Goal: Task Accomplishment & Management: Complete application form

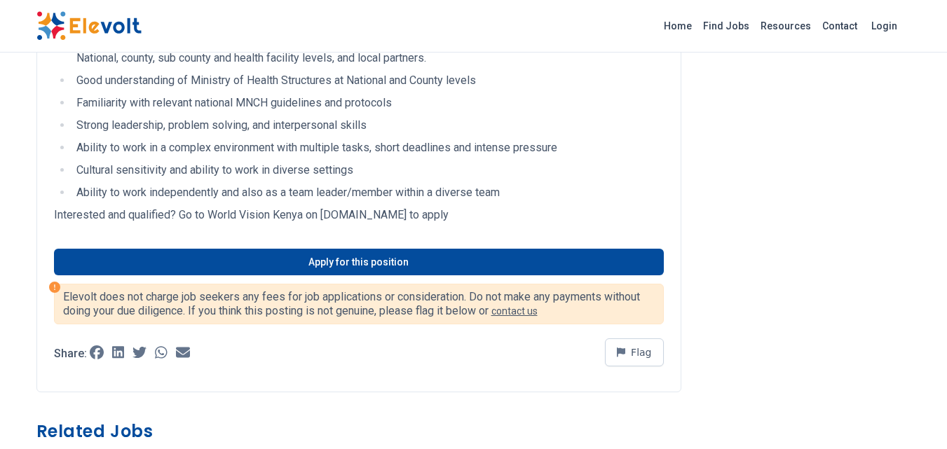
scroll to position [1804, 0]
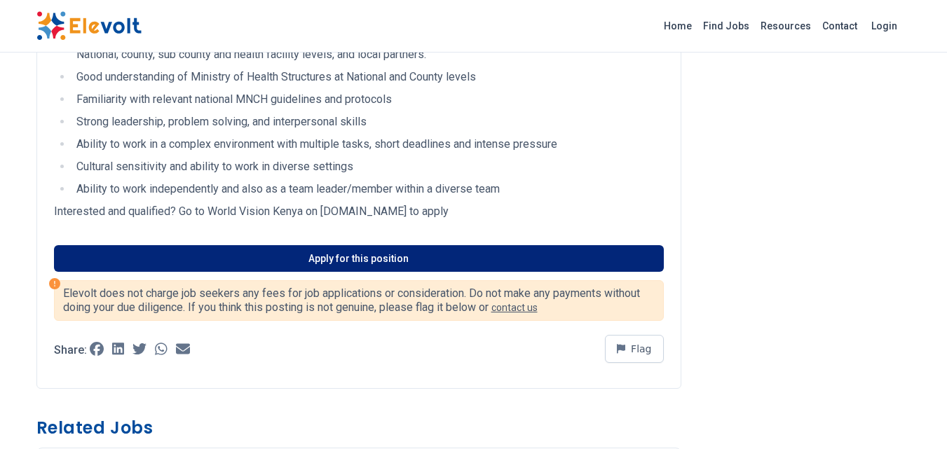
click at [288, 272] on link "Apply for this position" at bounding box center [359, 258] width 610 height 27
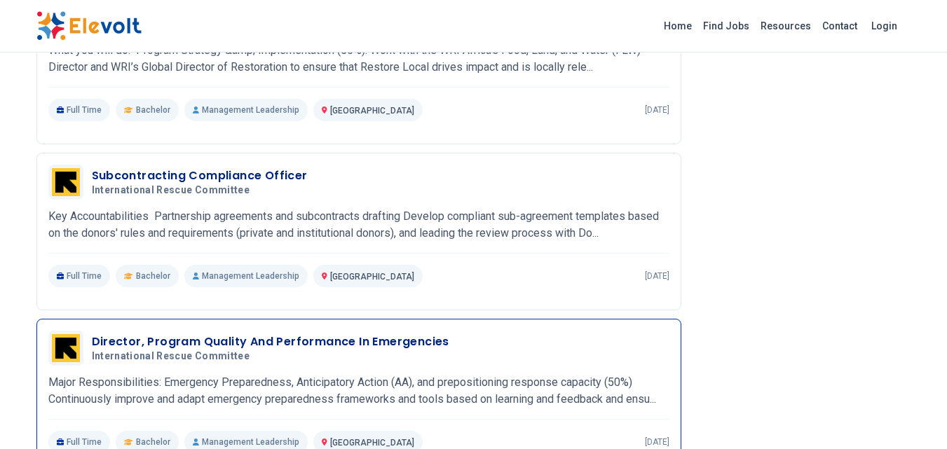
scroll to position [2242, 0]
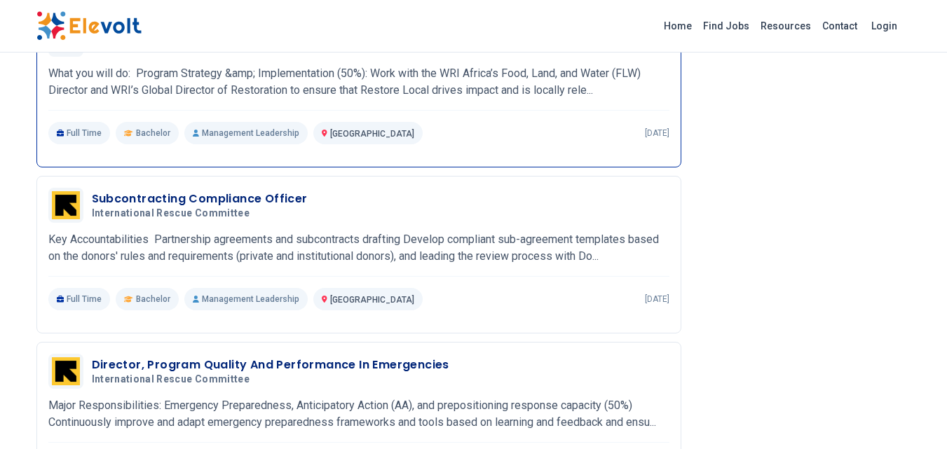
click at [157, 41] on h3 "Director Of Restoration" at bounding box center [163, 33] width 142 height 17
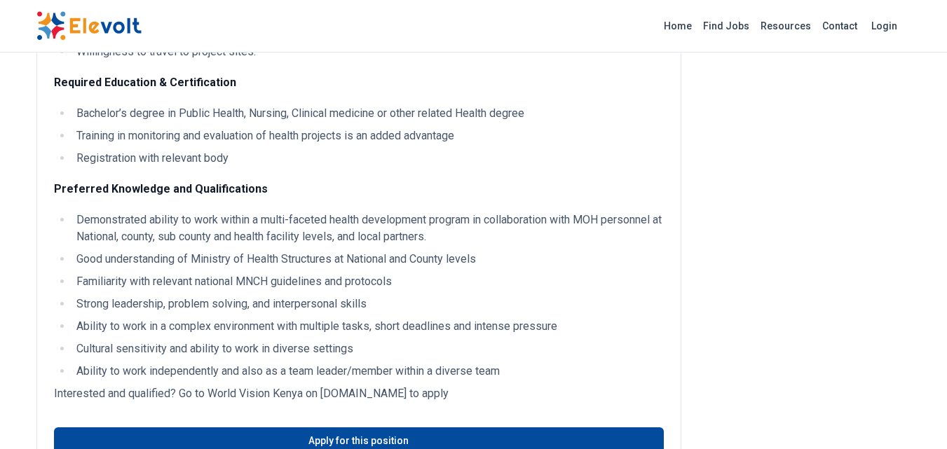
scroll to position [1823, 0]
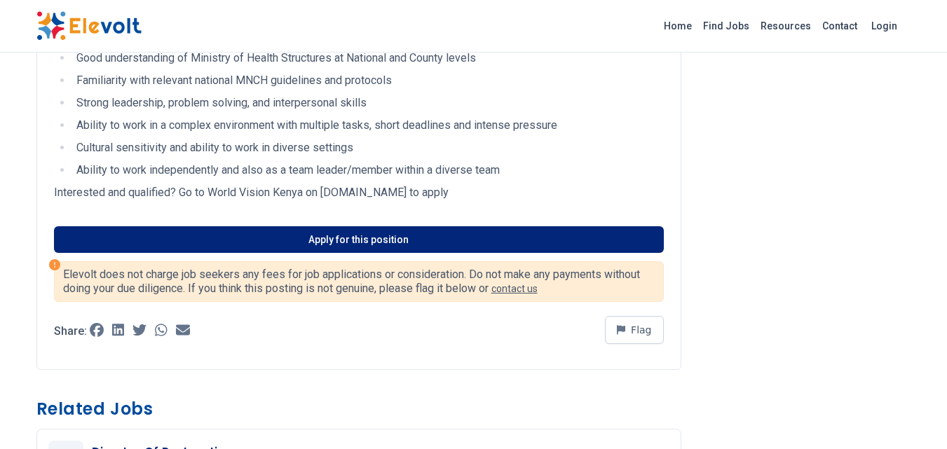
click at [294, 253] on link "Apply for this position" at bounding box center [359, 239] width 610 height 27
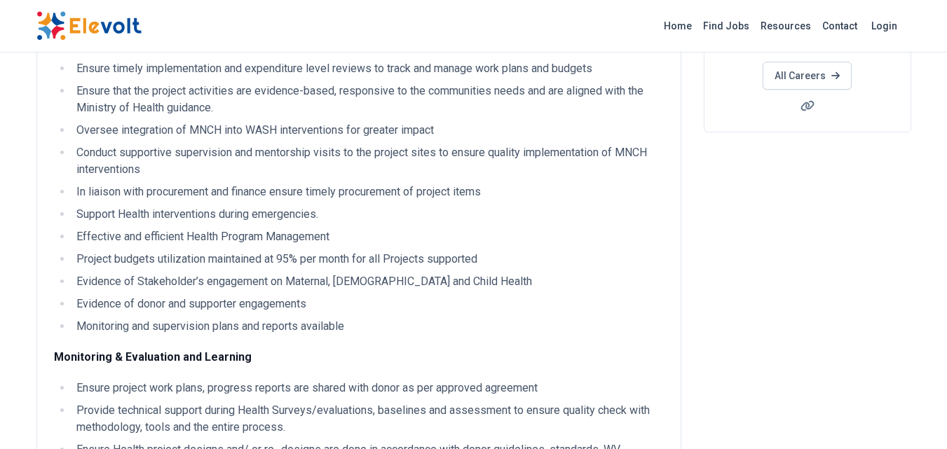
scroll to position [0, 0]
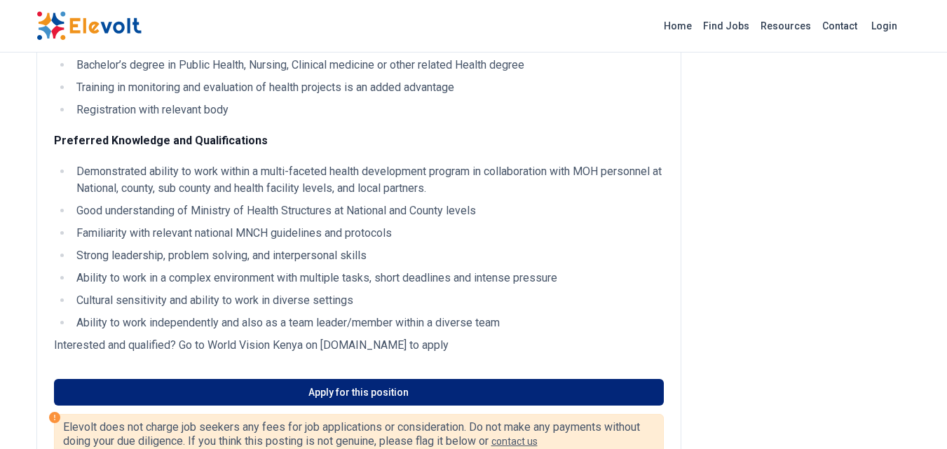
scroll to position [1893, 0]
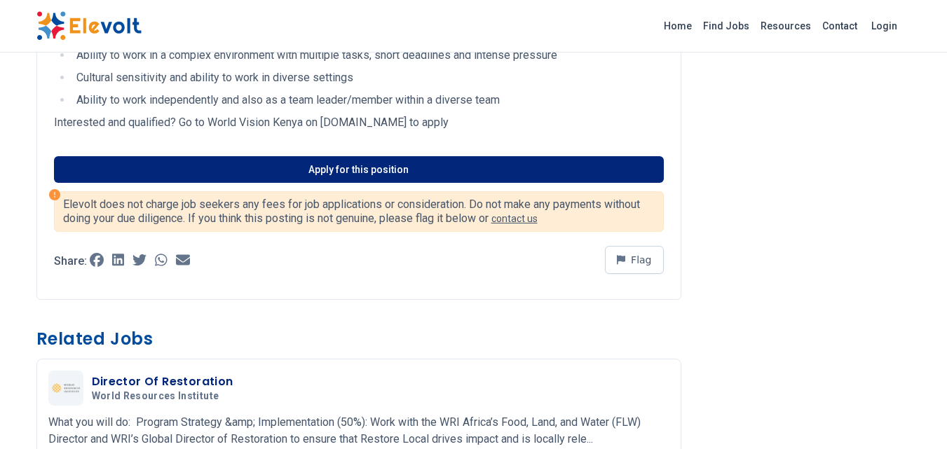
click at [370, 183] on link "Apply for this position" at bounding box center [359, 169] width 610 height 27
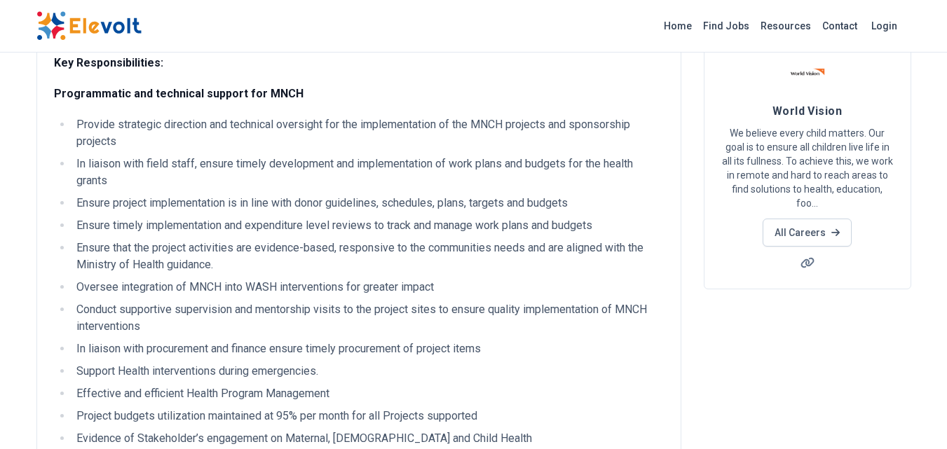
scroll to position [0, 0]
